Goal: Task Accomplishment & Management: Manage account settings

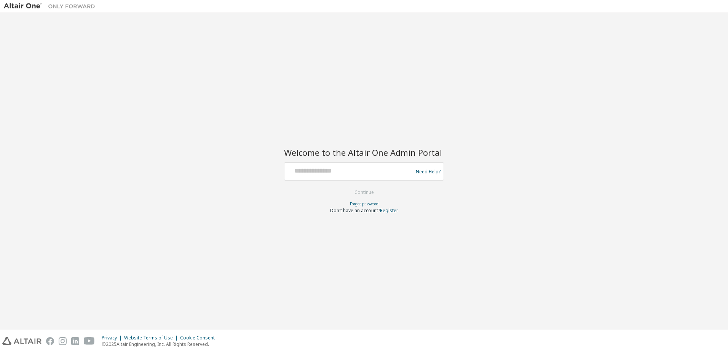
click at [329, 169] on input "text" at bounding box center [350, 169] width 125 height 11
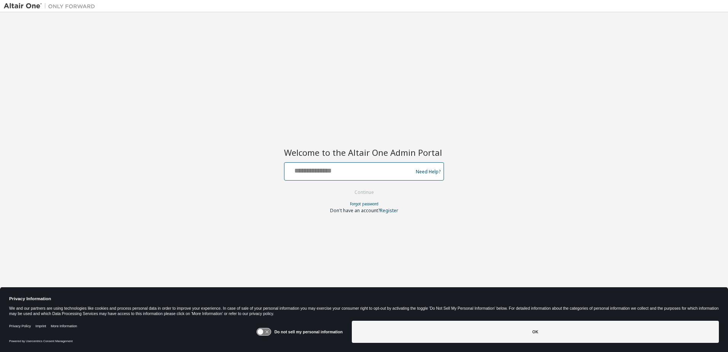
drag, startPoint x: 329, startPoint y: 171, endPoint x: 329, endPoint y: 176, distance: 4.6
click at [329, 176] on div at bounding box center [350, 171] width 125 height 14
type input "**********"
click at [373, 192] on button "Continue" at bounding box center [364, 192] width 35 height 11
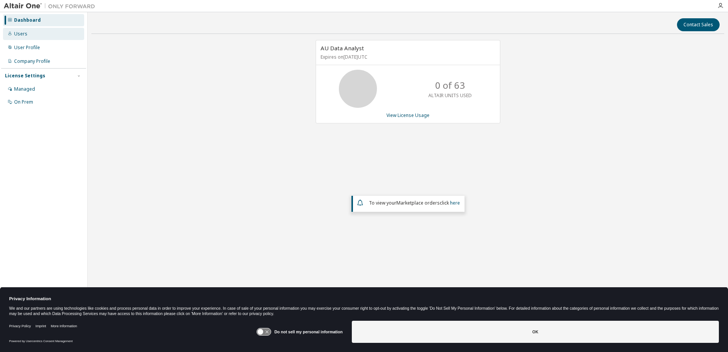
click at [22, 38] on div "Users" at bounding box center [43, 34] width 81 height 12
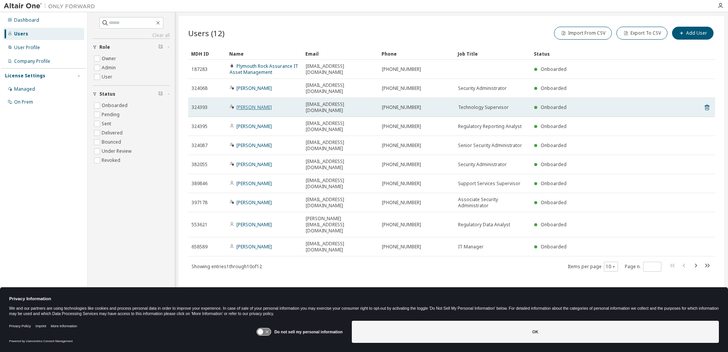
click at [246, 104] on link "[PERSON_NAME]" at bounding box center [254, 107] width 35 height 6
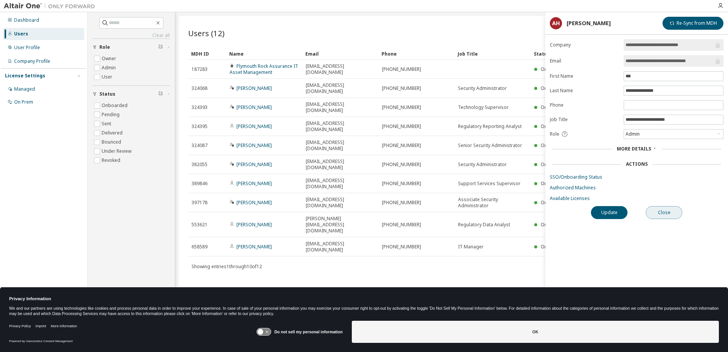
click at [670, 214] on button "Close" at bounding box center [664, 212] width 37 height 13
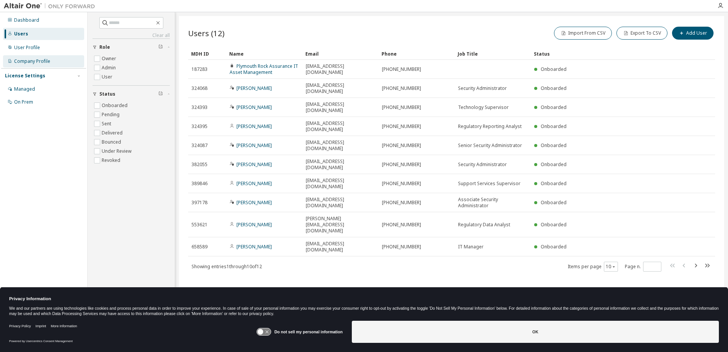
click at [43, 65] on div "Company Profile" at bounding box center [43, 61] width 81 height 12
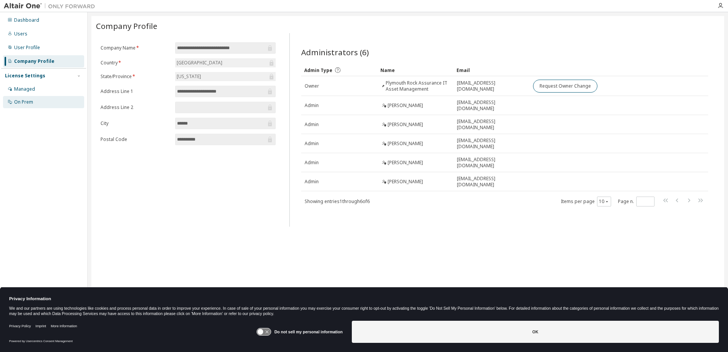
click at [21, 98] on div "On Prem" at bounding box center [43, 102] width 81 height 12
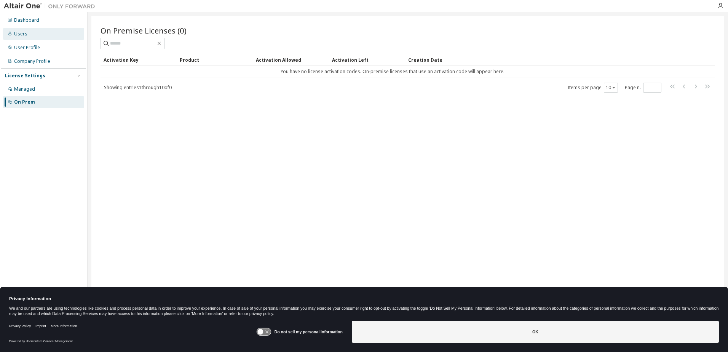
click at [10, 36] on div at bounding box center [10, 34] width 5 height 6
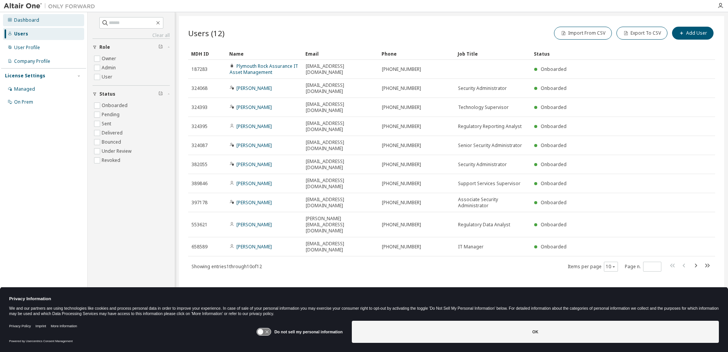
click at [14, 22] on div "Dashboard" at bounding box center [43, 20] width 81 height 12
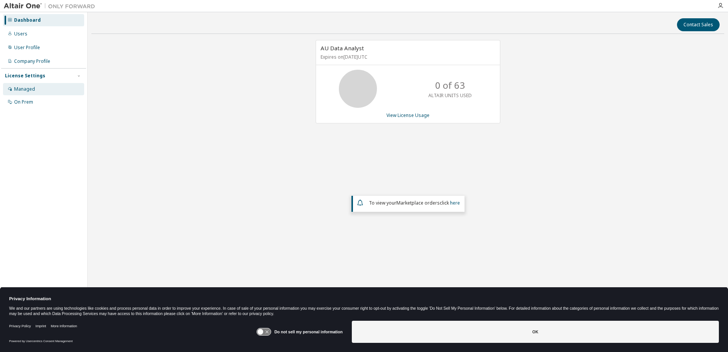
click at [34, 90] on div "Managed" at bounding box center [24, 89] width 21 height 6
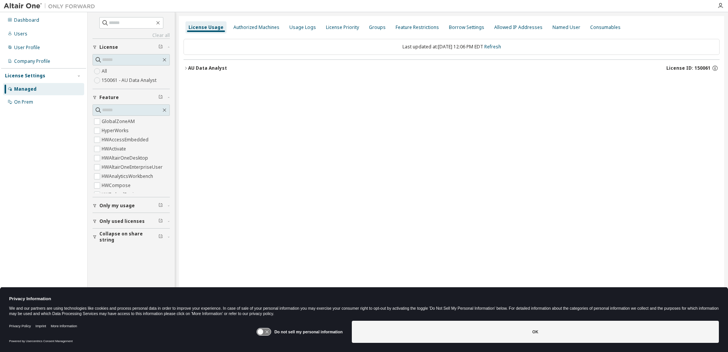
click at [83, 77] on div "License Settings Managed On Prem" at bounding box center [43, 88] width 85 height 41
click at [41, 100] on div "On Prem" at bounding box center [43, 102] width 81 height 12
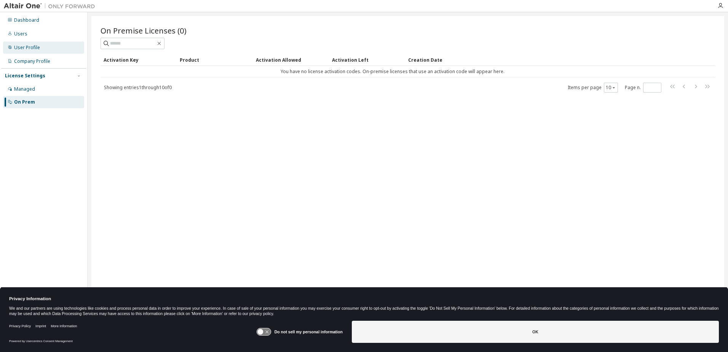
click at [34, 49] on div "User Profile" at bounding box center [27, 48] width 26 height 6
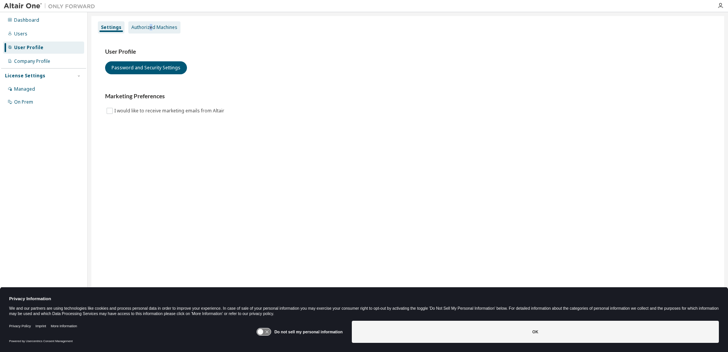
click at [149, 29] on div "Authorized Machines" at bounding box center [154, 27] width 46 height 6
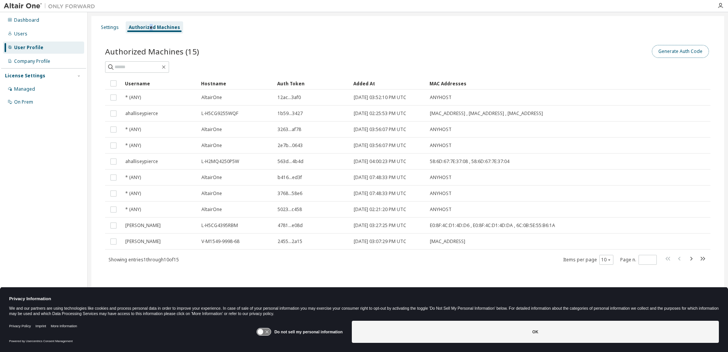
click at [701, 51] on button "Generate Auth Code" at bounding box center [680, 51] width 57 height 13
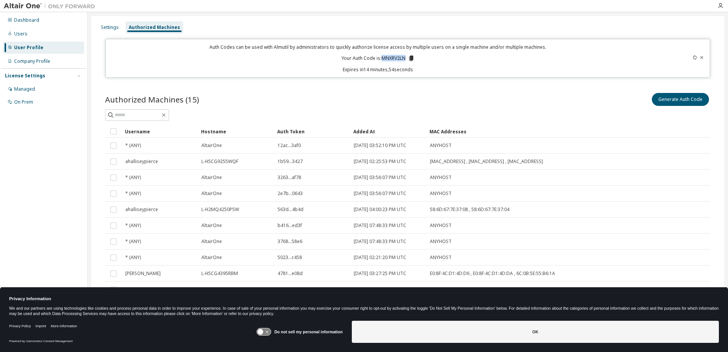
drag, startPoint x: 403, startPoint y: 57, endPoint x: 381, endPoint y: 61, distance: 22.4
click at [381, 61] on p "Your Auth Code is: MNXRV2LN" at bounding box center [378, 58] width 73 height 7
copy p "MNXRV2LN"
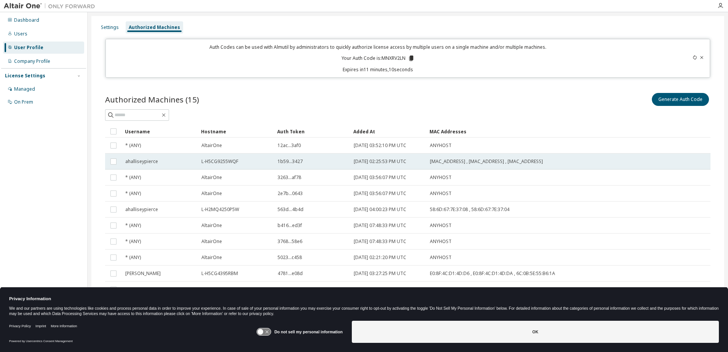
click at [194, 162] on div "ahalliseypierce" at bounding box center [159, 161] width 69 height 6
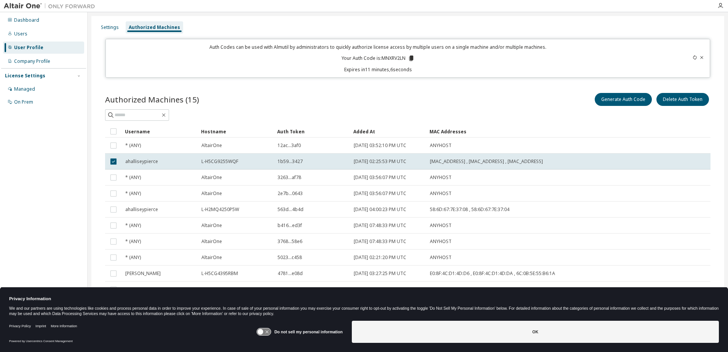
scroll to position [11, 0]
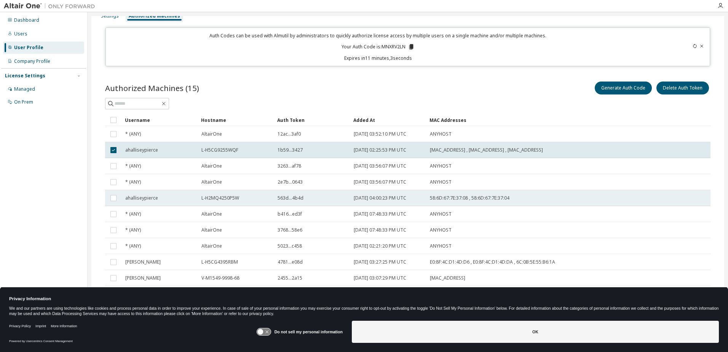
click at [252, 200] on div "L-H2MQ4250P5W" at bounding box center [235, 198] width 69 height 6
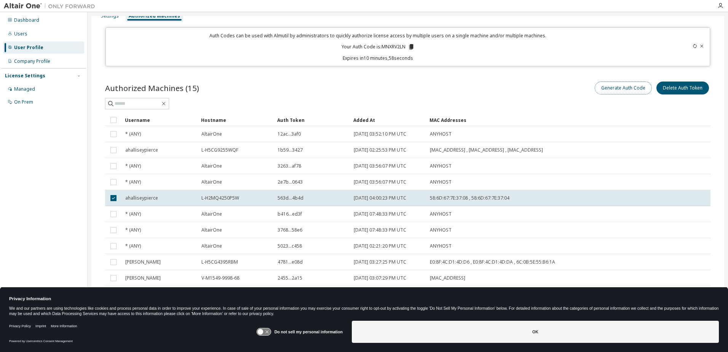
click at [623, 88] on button "Generate Auth Code" at bounding box center [623, 88] width 57 height 13
click at [687, 88] on button "Delete Auth Token" at bounding box center [683, 88] width 53 height 13
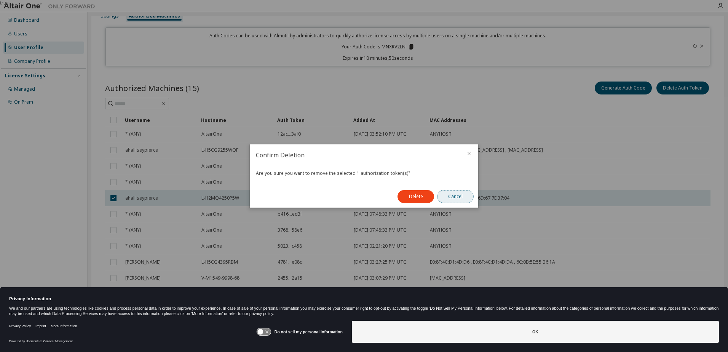
click at [467, 197] on button "Cancel" at bounding box center [455, 196] width 37 height 13
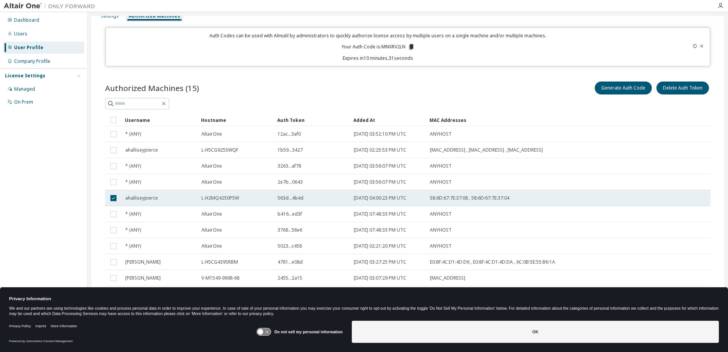
scroll to position [0, 0]
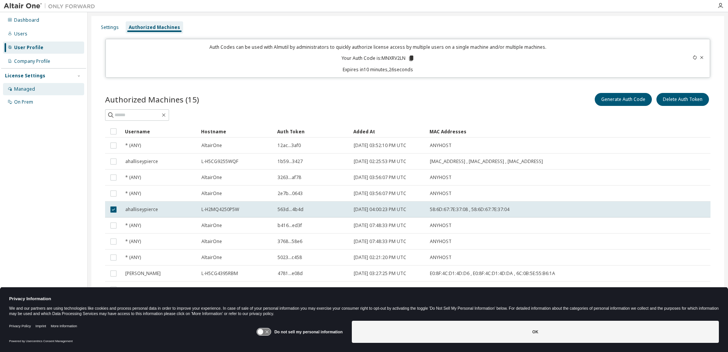
click at [24, 89] on div "Managed" at bounding box center [24, 89] width 21 height 6
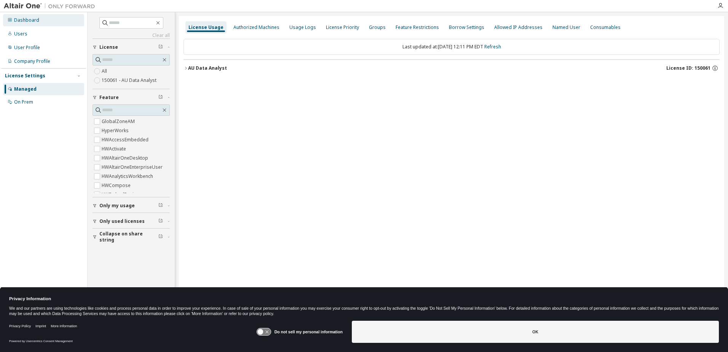
click at [21, 20] on div "Dashboard" at bounding box center [26, 20] width 25 height 6
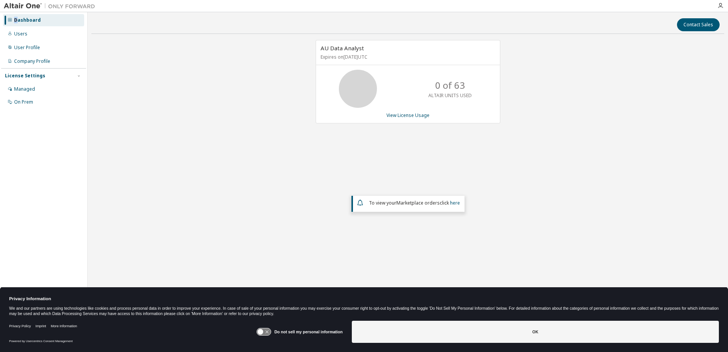
click at [17, 19] on div "Dashboard" at bounding box center [27, 20] width 27 height 6
click at [272, 97] on div "AU Data Analyst Expires on October 19, 2025 UTC 0 of 63 ALTAIR UNITS USED View …" at bounding box center [407, 154] width 633 height 229
click at [20, 45] on div "User Profile" at bounding box center [27, 48] width 26 height 6
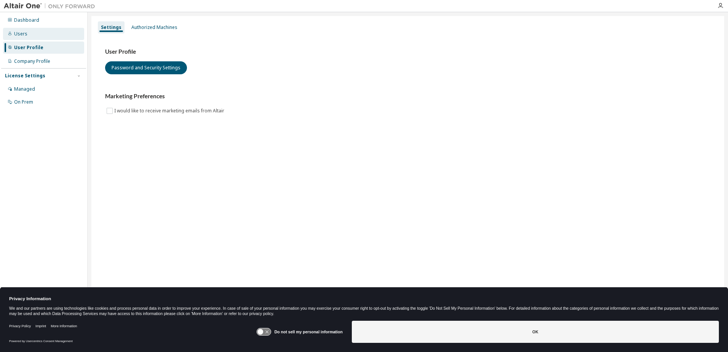
click at [24, 35] on div "Users" at bounding box center [20, 34] width 13 height 6
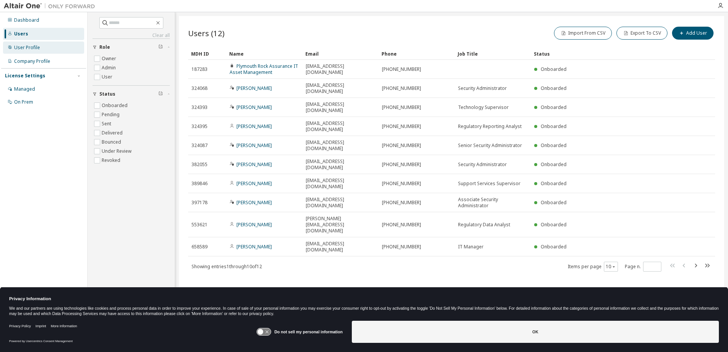
click at [29, 46] on div "User Profile" at bounding box center [27, 48] width 26 height 6
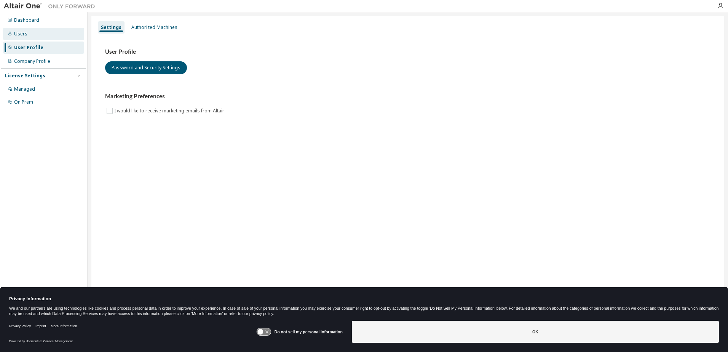
click at [29, 37] on div "Users" at bounding box center [43, 34] width 81 height 12
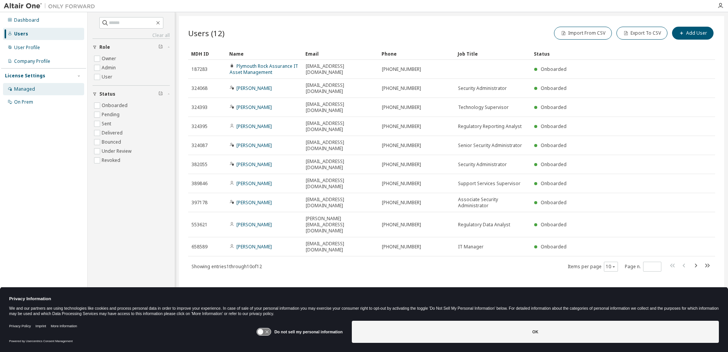
click at [21, 88] on div "Managed" at bounding box center [24, 89] width 21 height 6
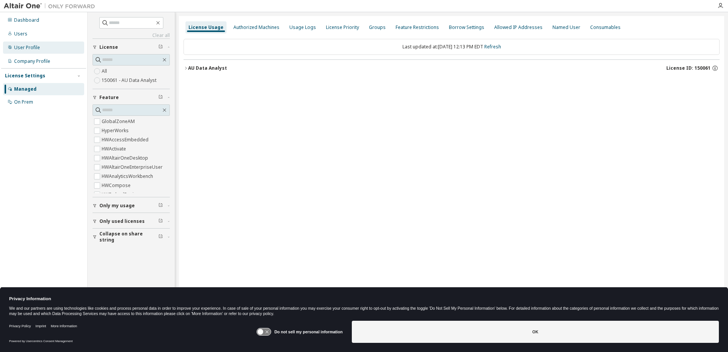
click at [28, 46] on div "User Profile" at bounding box center [27, 48] width 26 height 6
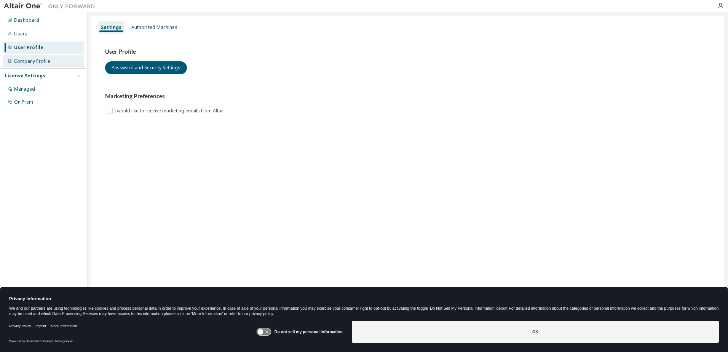
click at [25, 63] on div "Company Profile" at bounding box center [32, 61] width 36 height 6
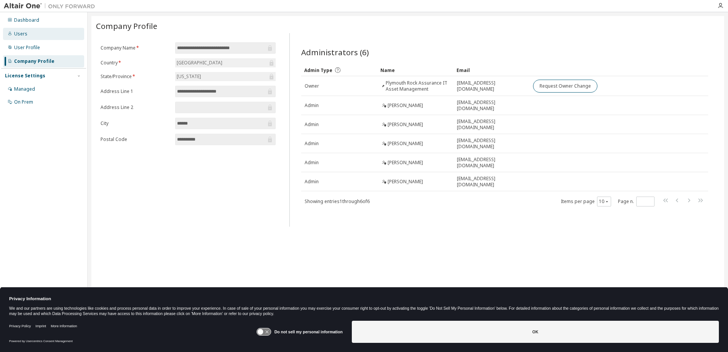
click at [26, 32] on div "Users" at bounding box center [20, 34] width 13 height 6
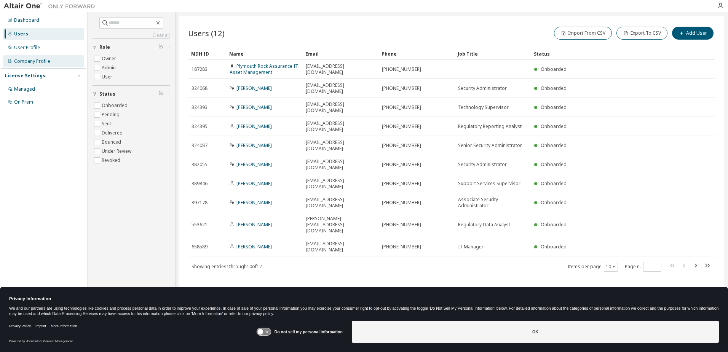
click at [38, 60] on div "Company Profile" at bounding box center [32, 61] width 36 height 6
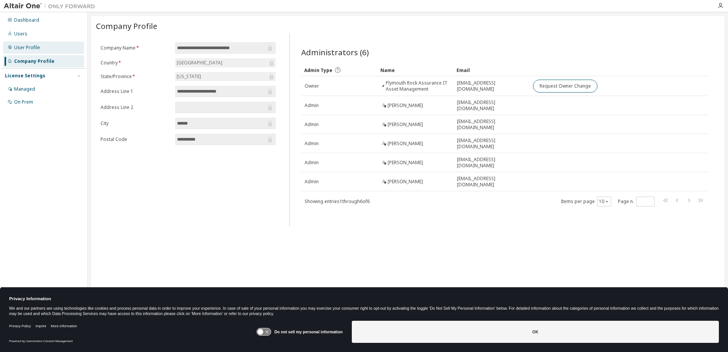
click at [37, 47] on div "User Profile" at bounding box center [27, 48] width 26 height 6
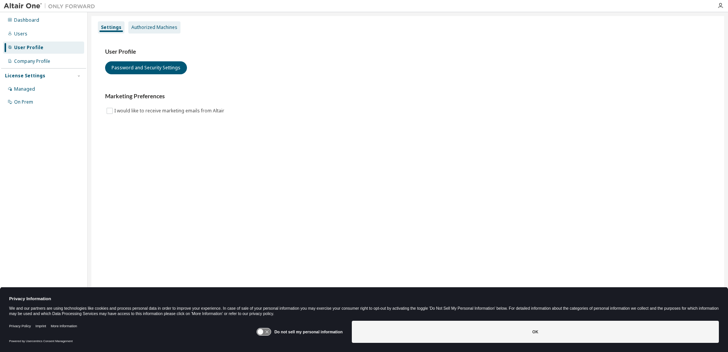
click at [153, 30] on div "Authorized Machines" at bounding box center [154, 27] width 46 height 6
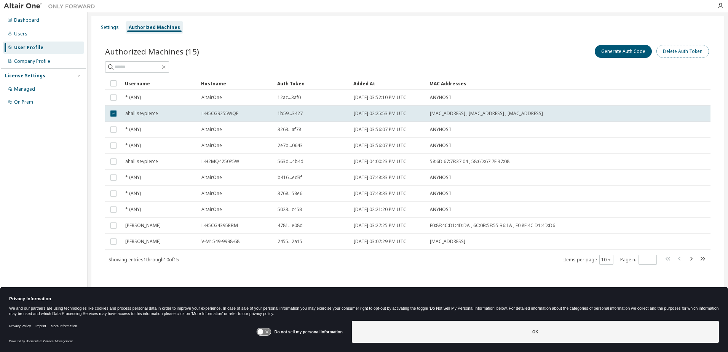
click at [693, 53] on button "Delete Auth Token" at bounding box center [683, 51] width 53 height 13
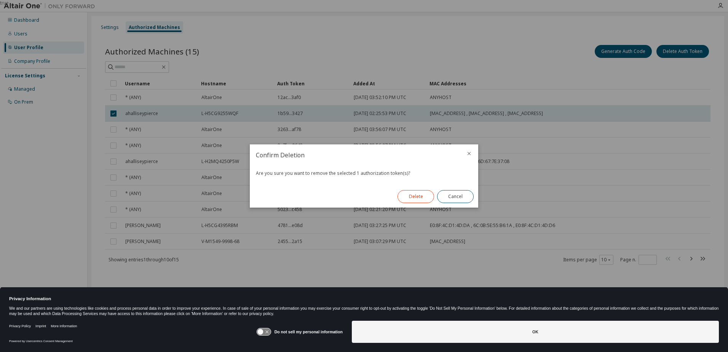
click at [422, 196] on button "Delete" at bounding box center [416, 196] width 37 height 13
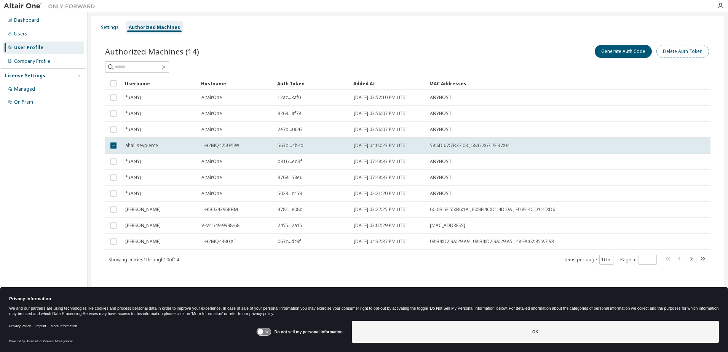
click at [692, 54] on button "Delete Auth Token" at bounding box center [683, 51] width 53 height 13
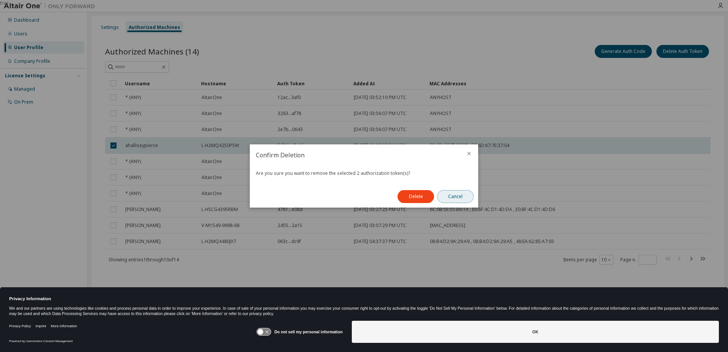
click at [457, 198] on button "Cancel" at bounding box center [455, 196] width 37 height 13
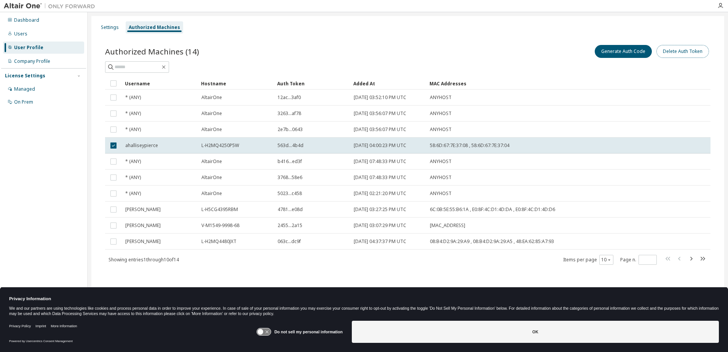
click at [672, 54] on button "Delete Auth Token" at bounding box center [683, 51] width 53 height 13
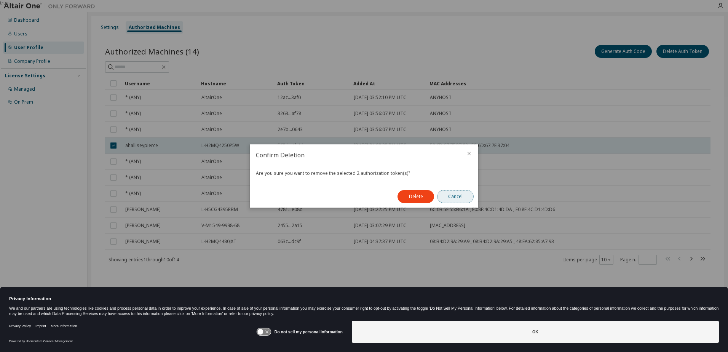
click at [461, 197] on button "Cancel" at bounding box center [455, 196] width 37 height 13
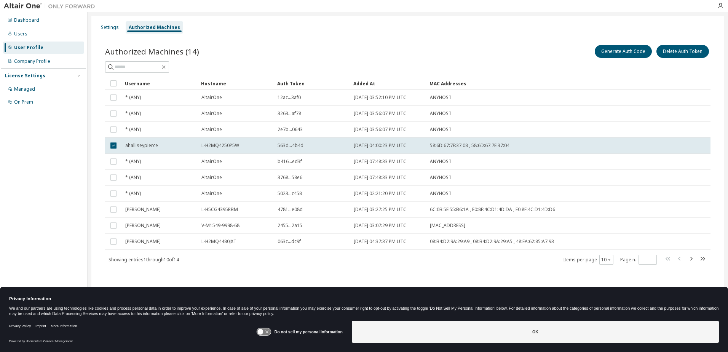
click at [720, 9] on div at bounding box center [720, 5] width 15 height 11
click at [722, 4] on icon "button" at bounding box center [721, 6] width 6 height 6
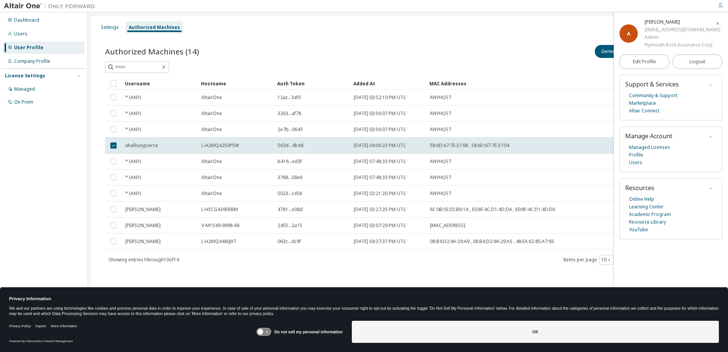
click at [313, 53] on div "Authorized Machines (14) Generate Auth Code Delete Auth Token" at bounding box center [408, 51] width 606 height 16
click at [698, 56] on button "Logout" at bounding box center [698, 61] width 50 height 14
